Goal: Task Accomplishment & Management: Manage account settings

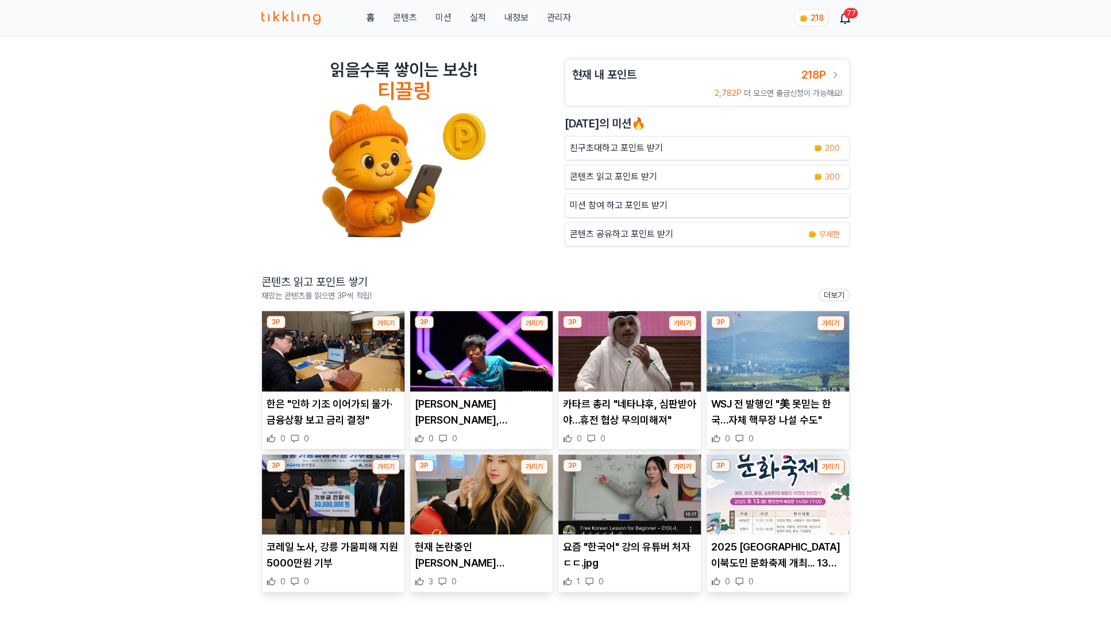
click at [549, 16] on link "관리자" at bounding box center [559, 18] width 24 height 14
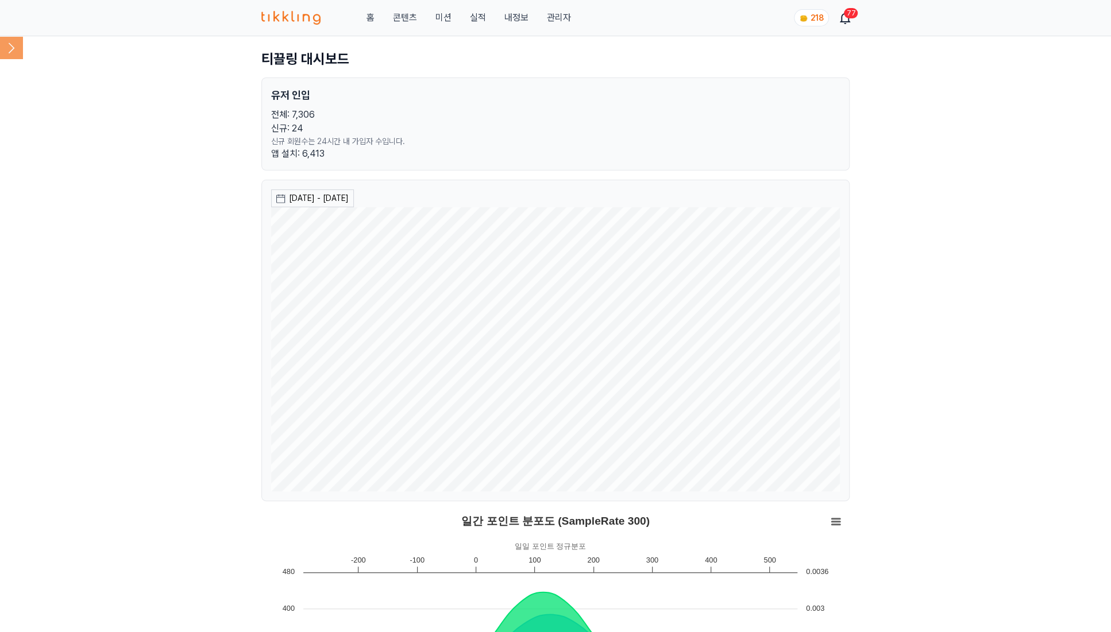
click at [3, 46] on icon at bounding box center [11, 47] width 23 height 23
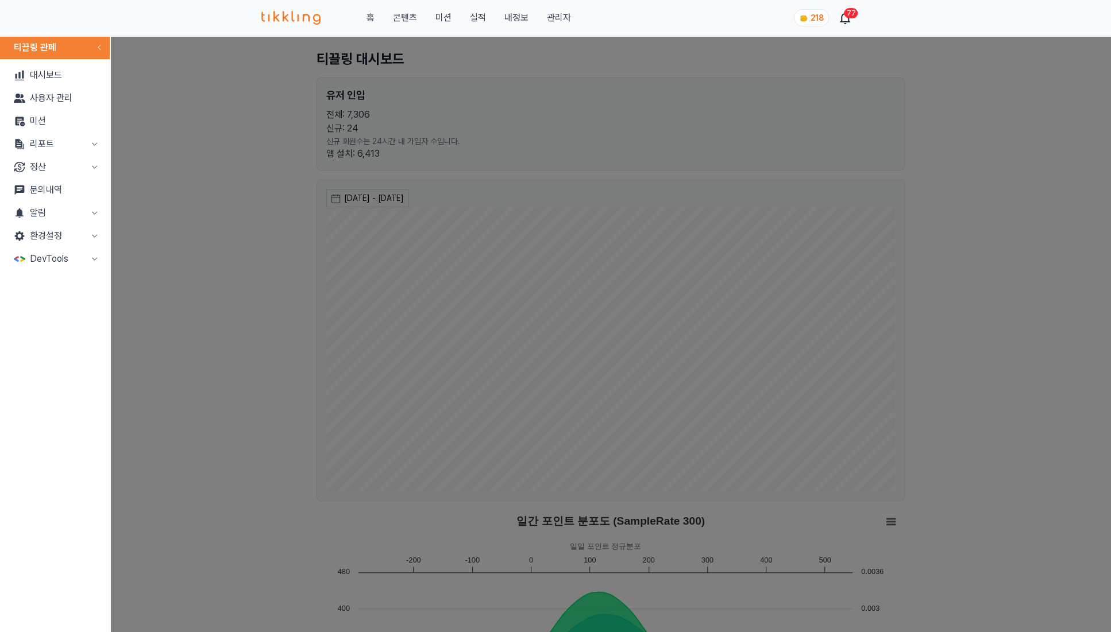
click at [76, 165] on button "정산" at bounding box center [55, 167] width 101 height 23
click at [68, 190] on link "출금신청" at bounding box center [55, 190] width 101 height 23
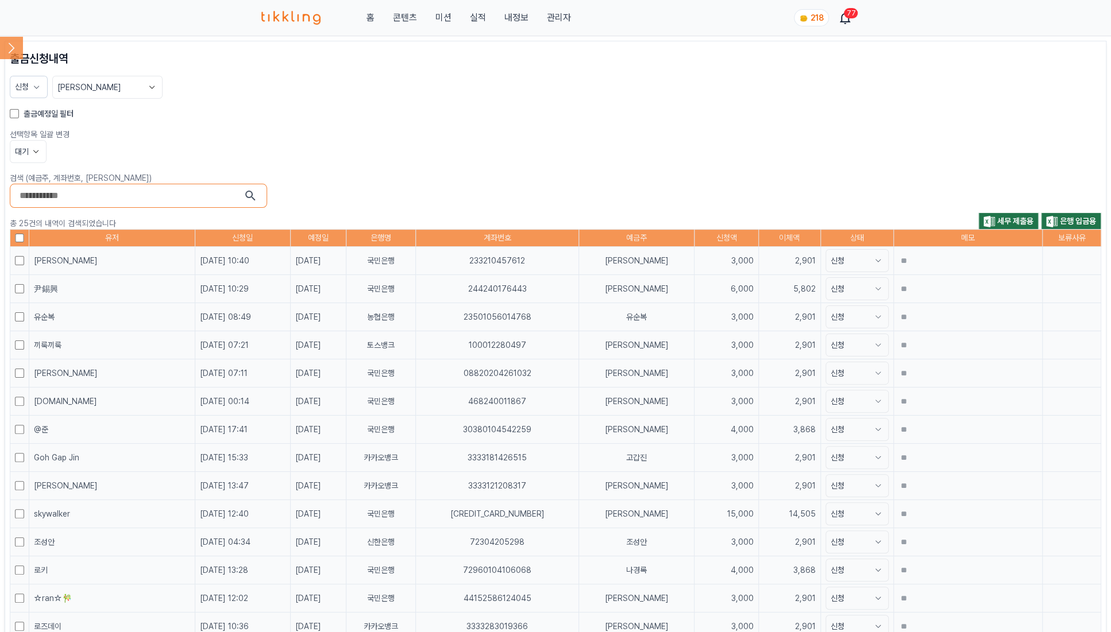
click at [30, 111] on label "출금예정일 필터" at bounding box center [49, 113] width 50 height 11
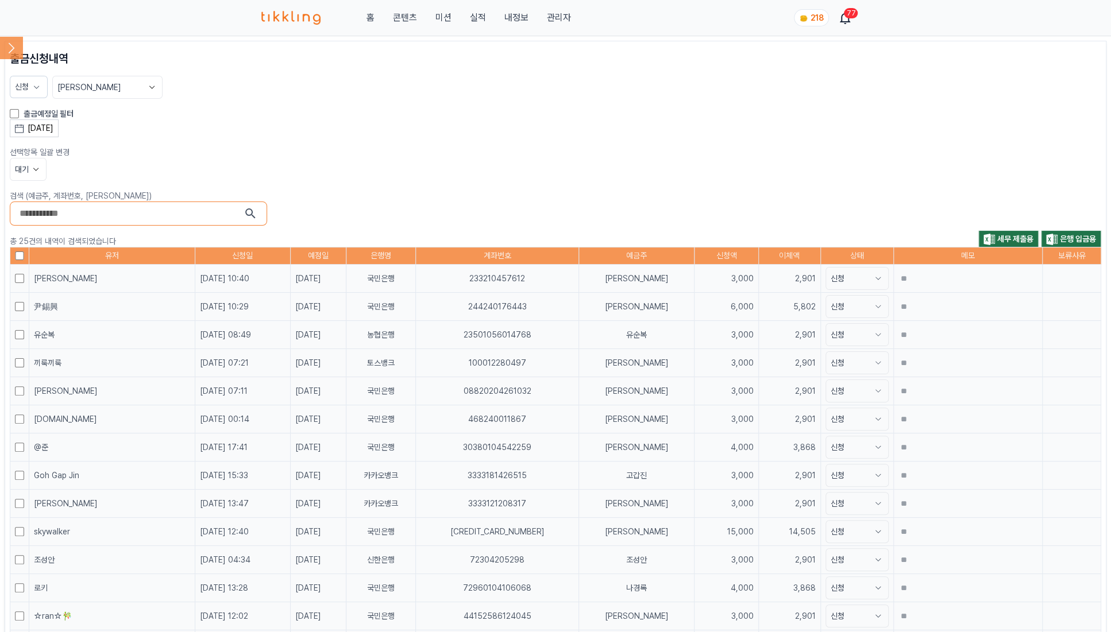
click at [57, 135] on button "[DATE]" at bounding box center [34, 128] width 49 height 18
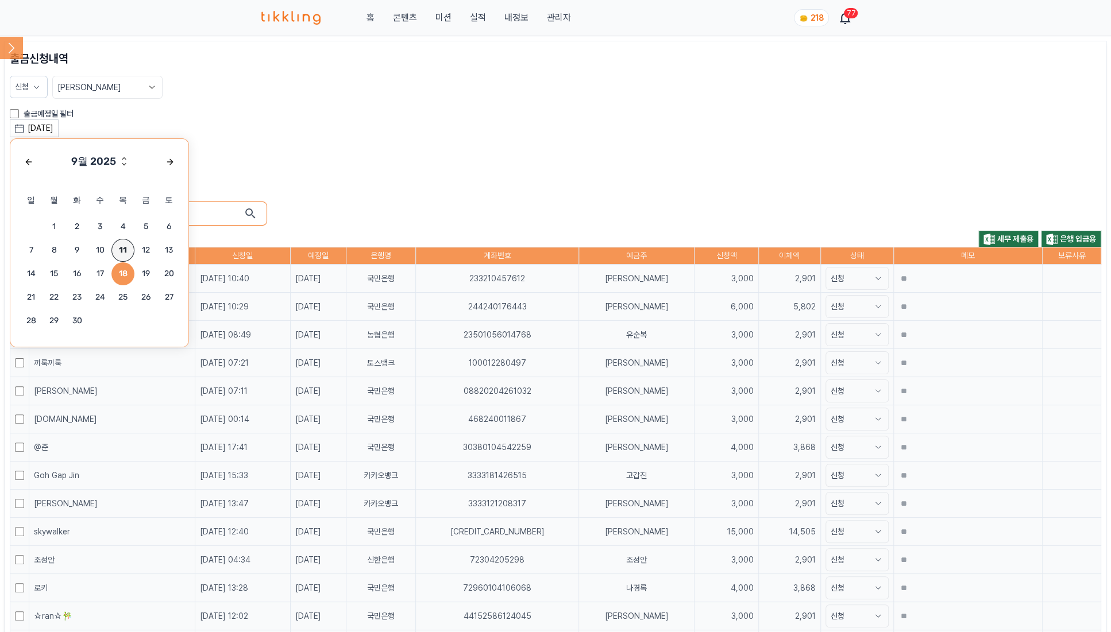
click at [124, 245] on span "11" at bounding box center [122, 250] width 23 height 23
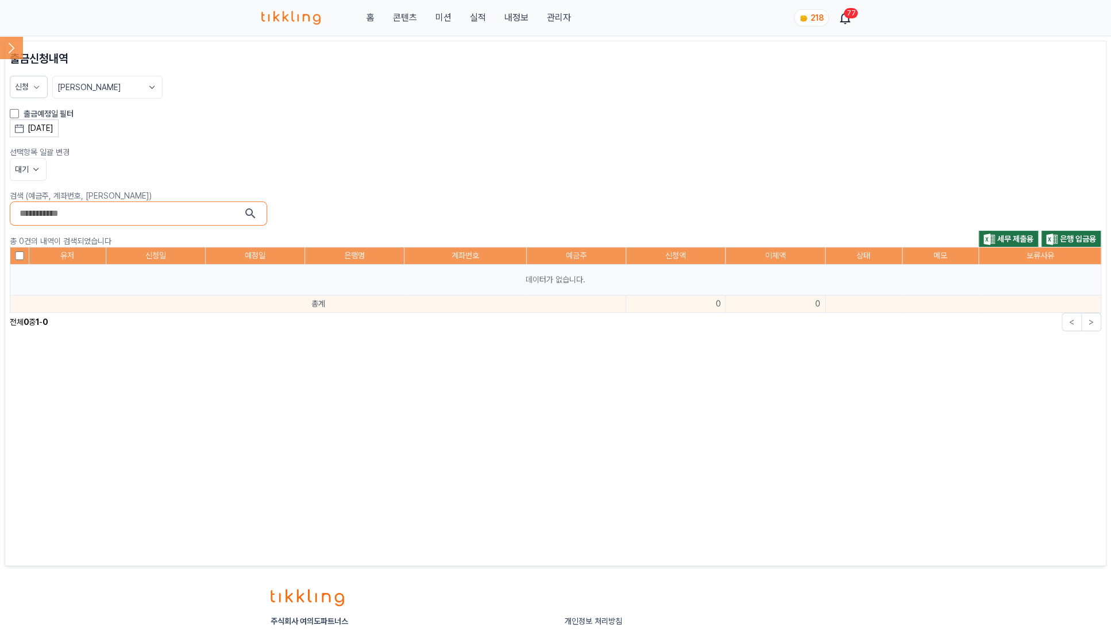
click at [42, 92] on button "신청" at bounding box center [29, 87] width 38 height 22
drag, startPoint x: 29, startPoint y: 130, endPoint x: 24, endPoint y: 144, distance: 15.1
click at [29, 130] on label "신청" at bounding box center [36, 133] width 14 height 11
click at [25, 149] on div "대기" at bounding box center [65, 146] width 100 height 11
click at [46, 195] on button "적용" at bounding box center [65, 195] width 100 height 21
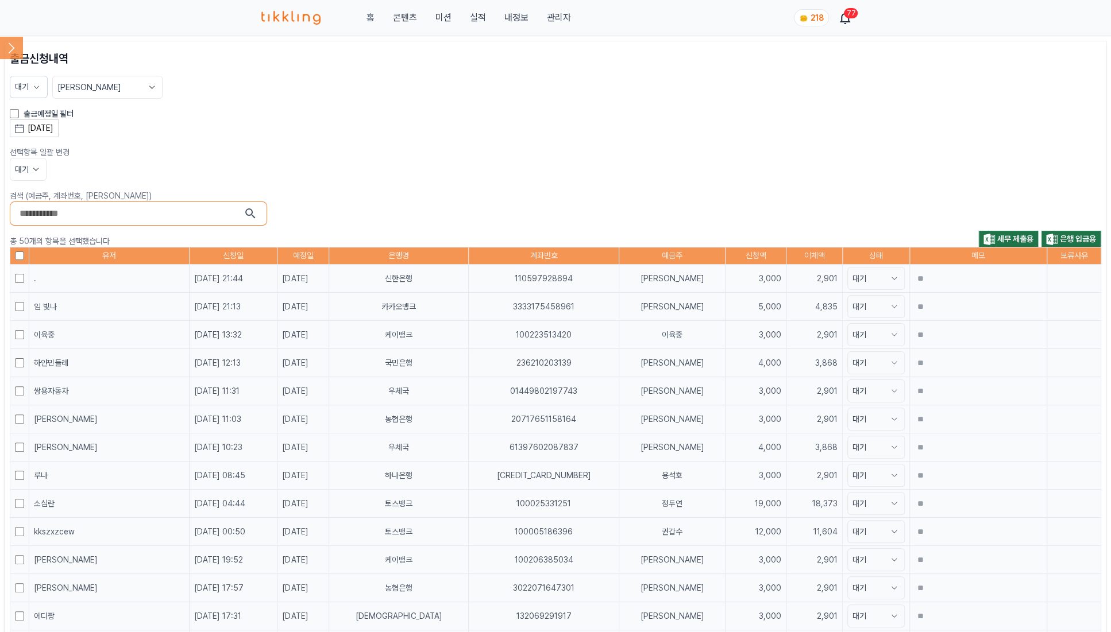
click at [33, 160] on button "대기" at bounding box center [28, 169] width 37 height 23
drag, startPoint x: 28, startPoint y: 229, endPoint x: 867, endPoint y: 137, distance: 844.2
click at [28, 228] on button "완료" at bounding box center [28, 233] width 36 height 21
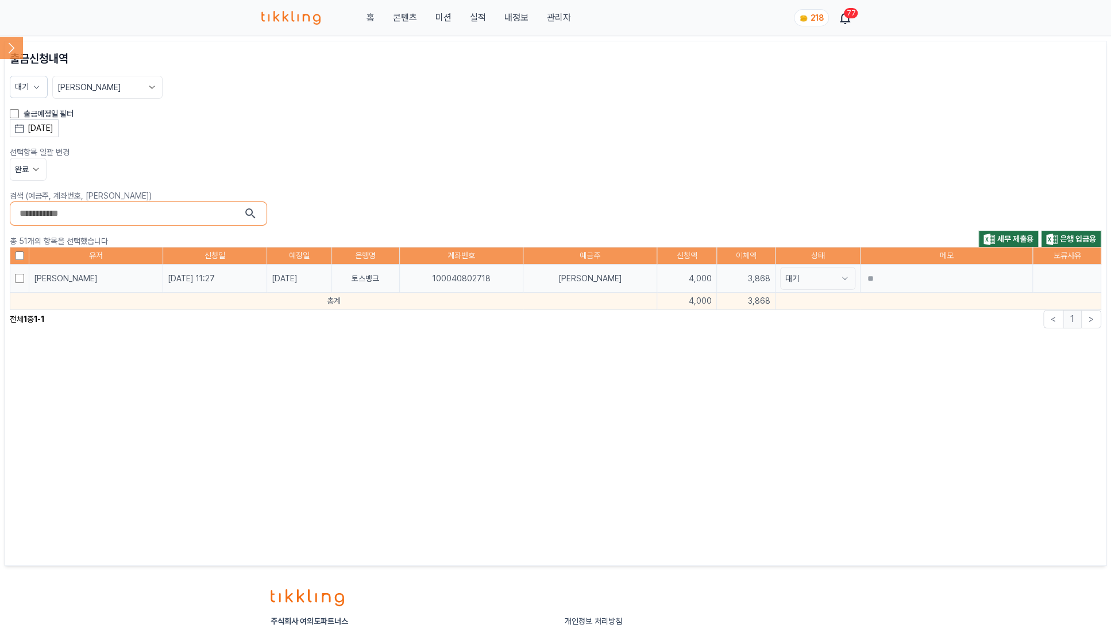
click at [32, 160] on button "완료" at bounding box center [28, 169] width 37 height 23
click at [25, 230] on button "완료" at bounding box center [28, 233] width 36 height 21
